Goal: Understand process/instructions

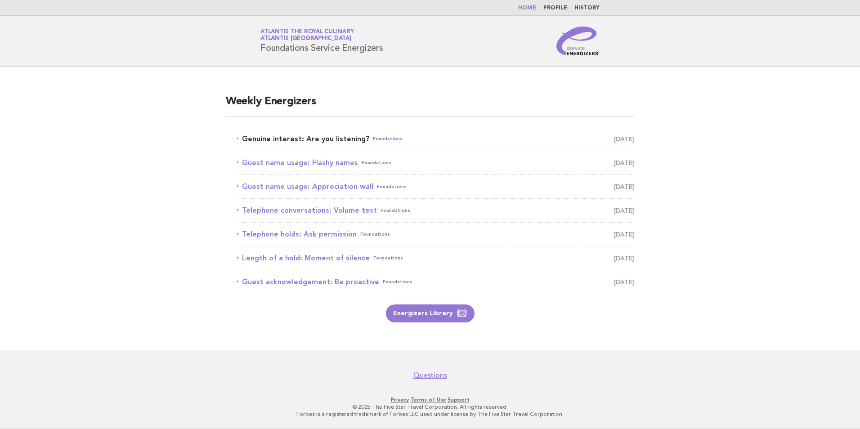
click at [332, 140] on link "Genuine interest: Are you listening? Foundations [DATE]" at bounding box center [436, 139] width 398 height 13
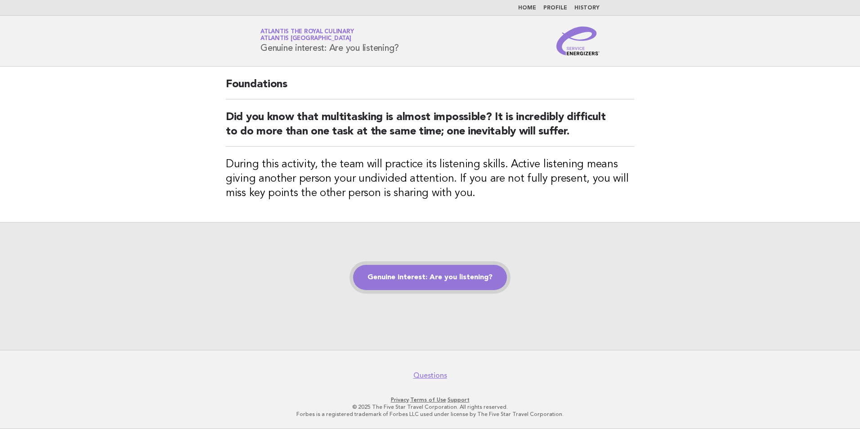
click at [454, 281] on link "Genuine interest: Are you listening?" at bounding box center [430, 277] width 154 height 25
click at [486, 286] on link "Genuine interest: Are you listening?" at bounding box center [430, 277] width 154 height 25
click at [395, 277] on link "Genuine interest: Are you listening?" at bounding box center [430, 277] width 154 height 25
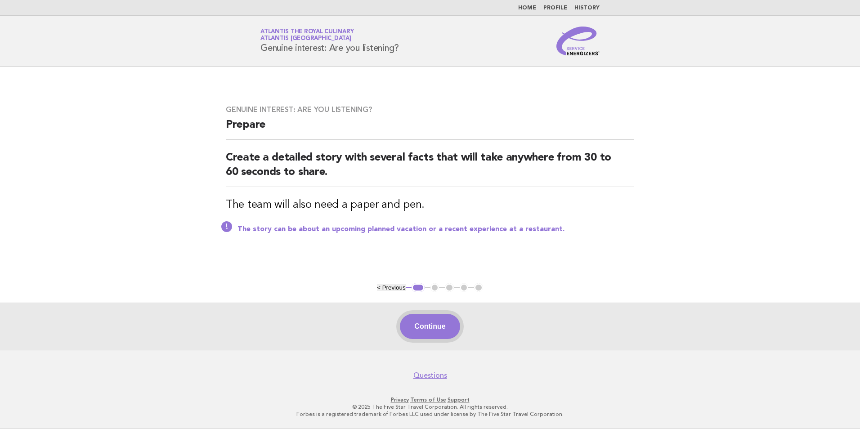
click at [414, 333] on button "Continue" at bounding box center [430, 326] width 60 height 25
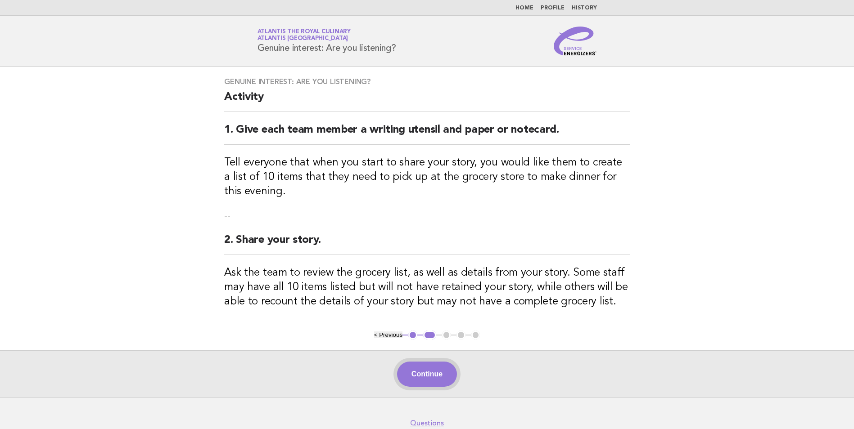
click at [434, 381] on button "Continue" at bounding box center [427, 374] width 60 height 25
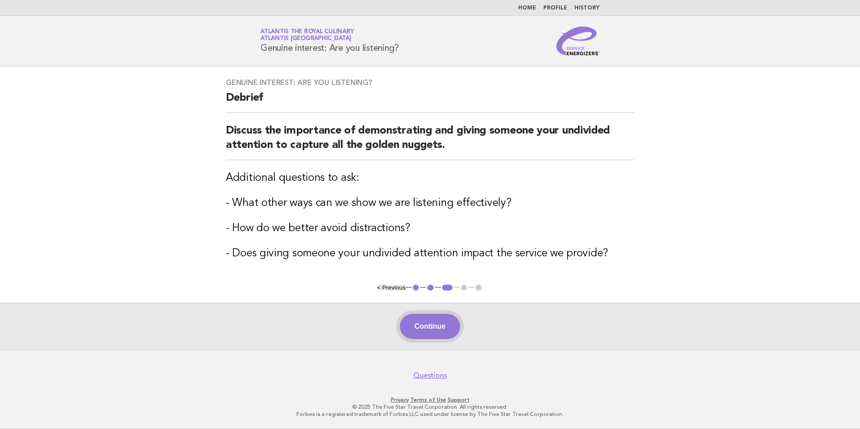
click at [433, 327] on button "Continue" at bounding box center [430, 326] width 60 height 25
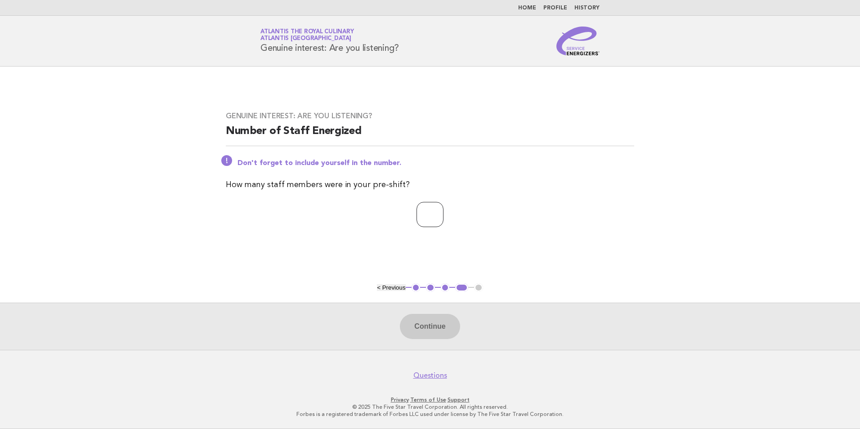
click at [434, 211] on input "number" at bounding box center [430, 214] width 27 height 25
type input "**"
click at [432, 325] on button "Continue" at bounding box center [430, 326] width 60 height 25
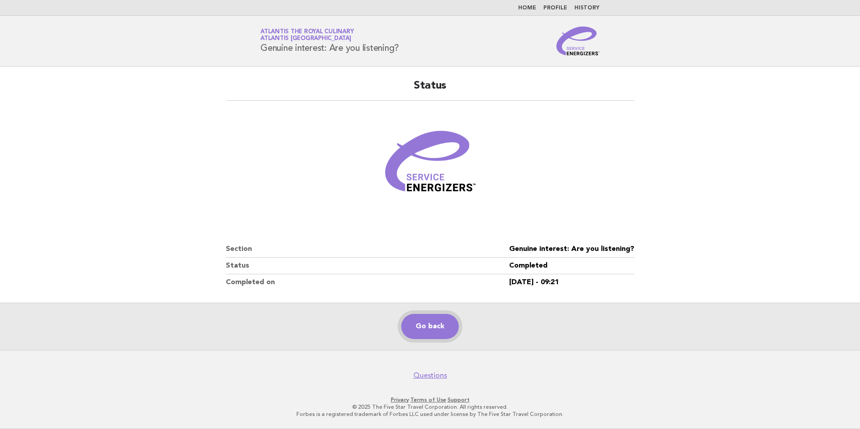
click at [429, 327] on link "Go back" at bounding box center [430, 326] width 58 height 25
